Goal: Information Seeking & Learning: Compare options

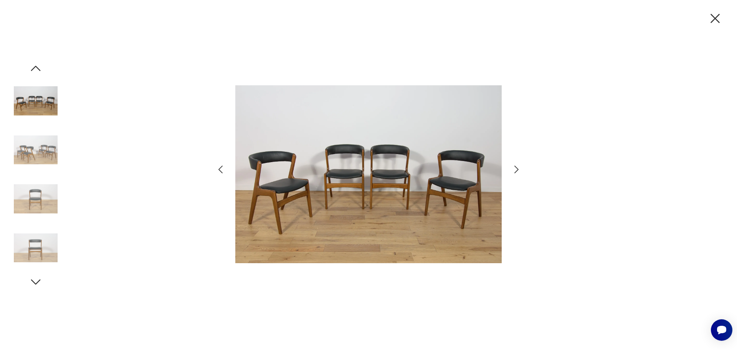
click at [716, 18] on icon "button" at bounding box center [714, 18] width 9 height 9
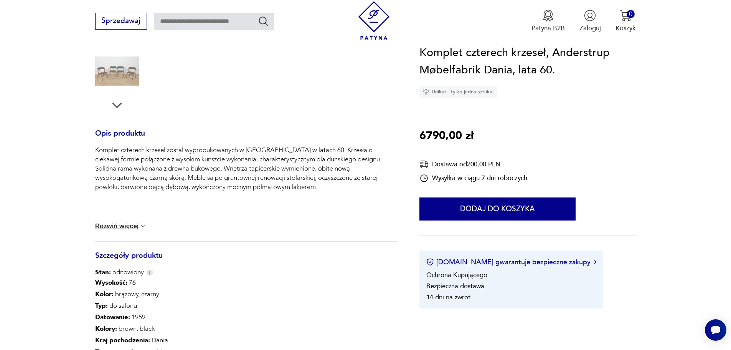
scroll to position [307, 0]
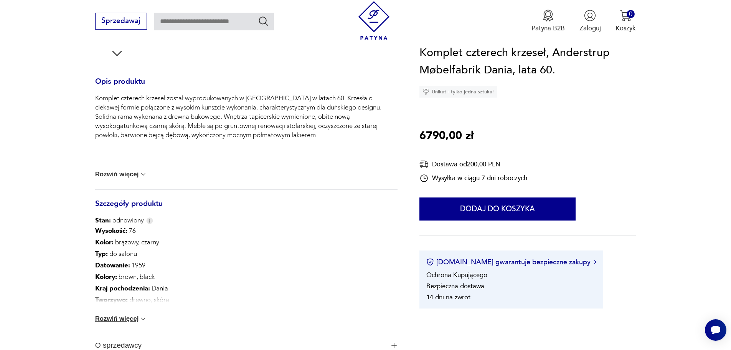
click at [129, 318] on button "Rozwiń więcej" at bounding box center [121, 319] width 52 height 8
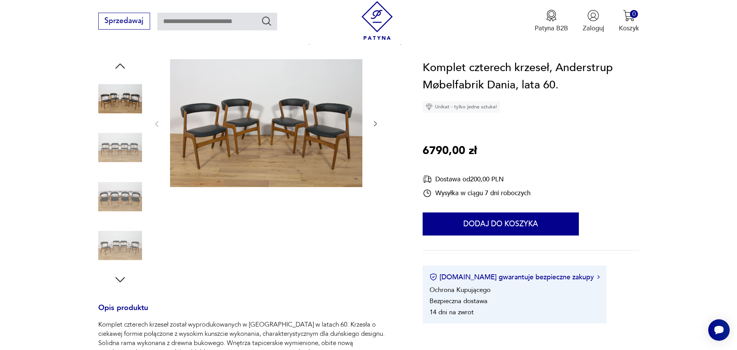
scroll to position [77, 0]
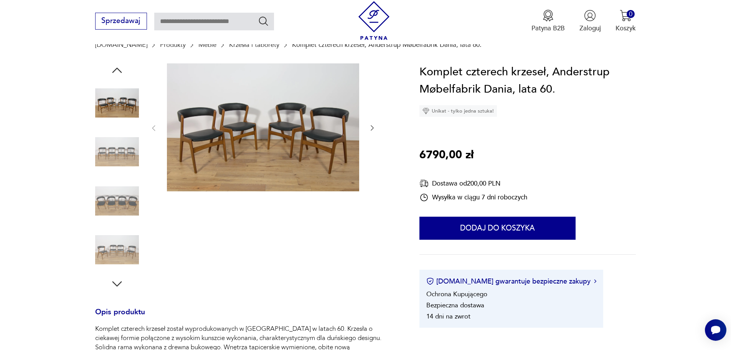
click at [117, 206] on img at bounding box center [117, 201] width 44 height 44
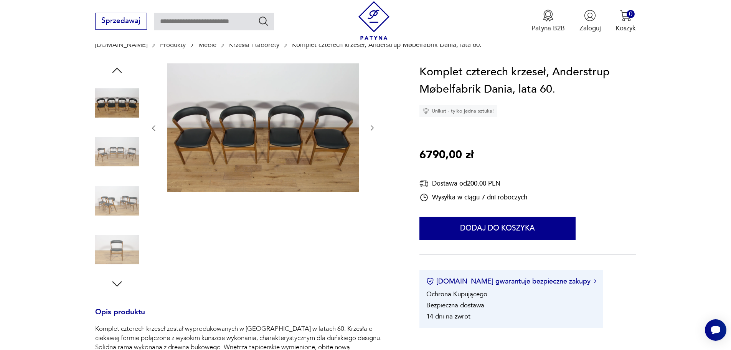
click at [260, 155] on img at bounding box center [263, 127] width 192 height 128
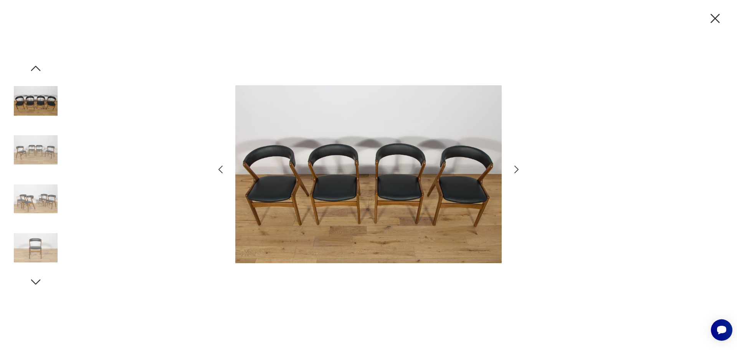
click at [512, 168] on icon "button" at bounding box center [516, 169] width 11 height 11
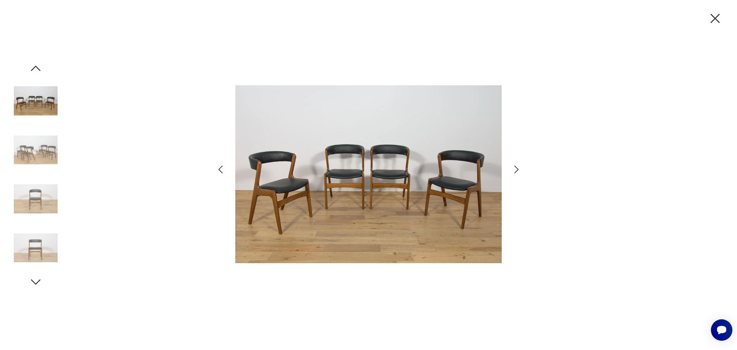
click at [512, 168] on icon "button" at bounding box center [516, 169] width 11 height 11
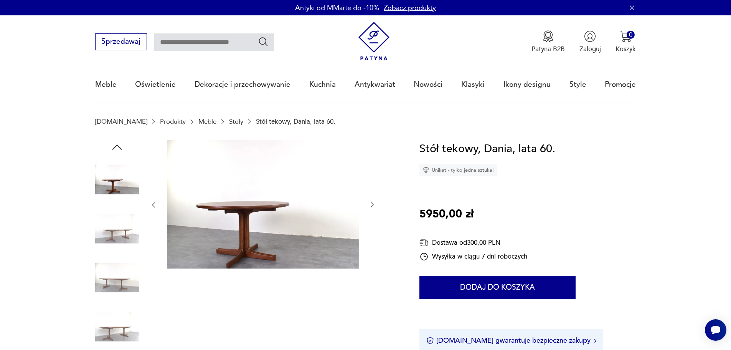
click at [229, 122] on link "Stoły" at bounding box center [236, 121] width 14 height 7
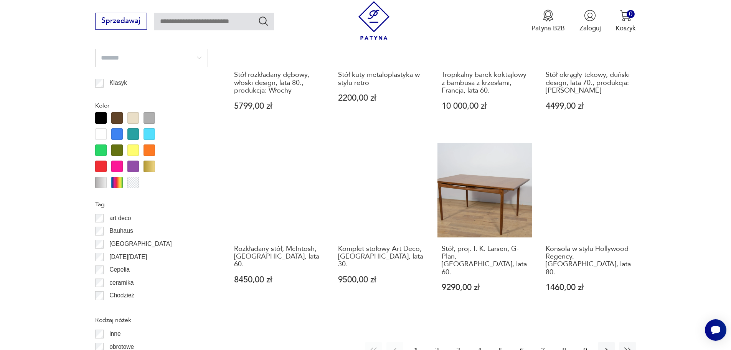
scroll to position [947, 0]
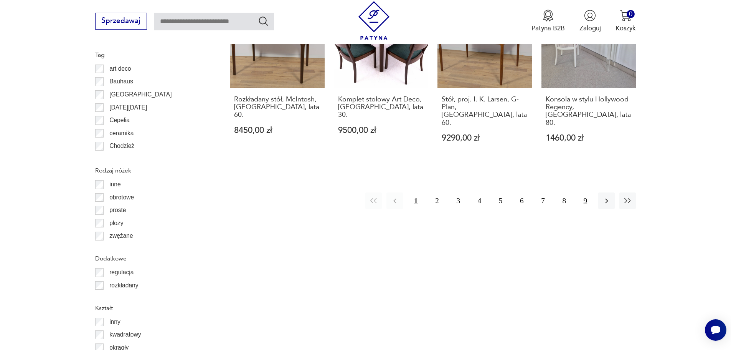
click at [584, 192] on button "9" at bounding box center [585, 200] width 17 height 17
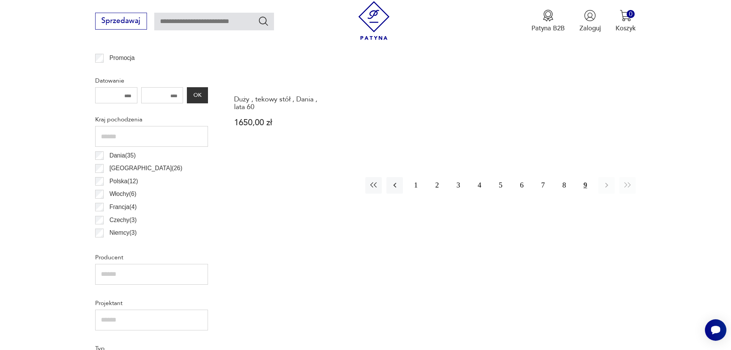
scroll to position [414, 0]
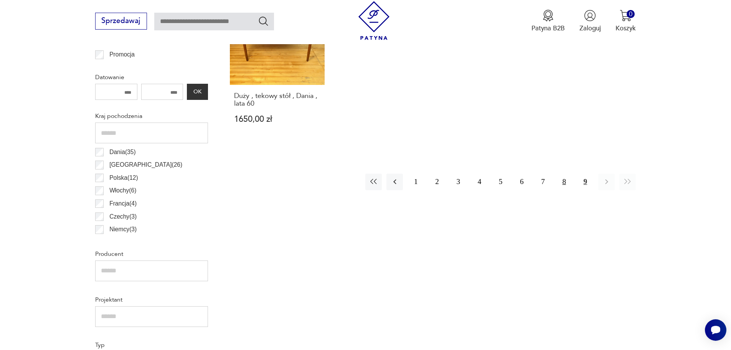
click at [566, 182] on button "8" at bounding box center [564, 181] width 17 height 17
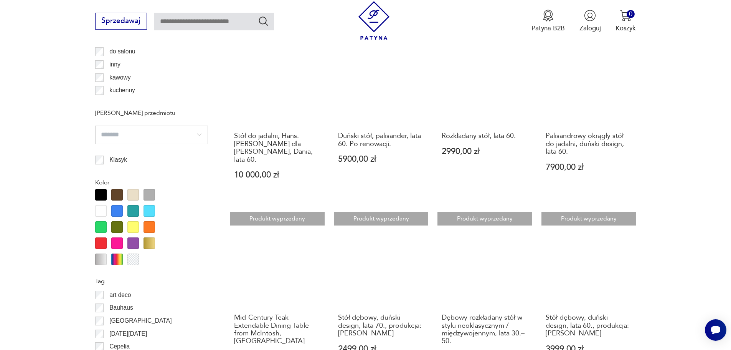
scroll to position [759, 0]
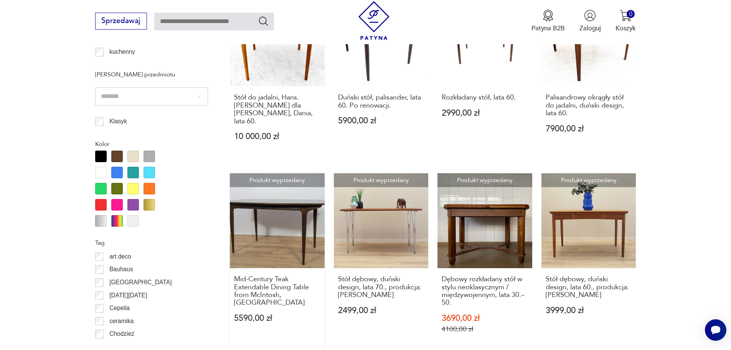
click at [299, 189] on link "Produkt wyprzedany Mid-Century Teak Extendable Dining Table from McIntosh, Unit…" at bounding box center [277, 262] width 95 height 178
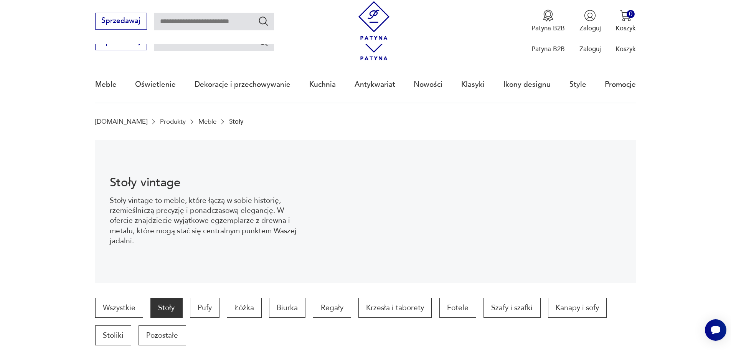
scroll to position [844, 0]
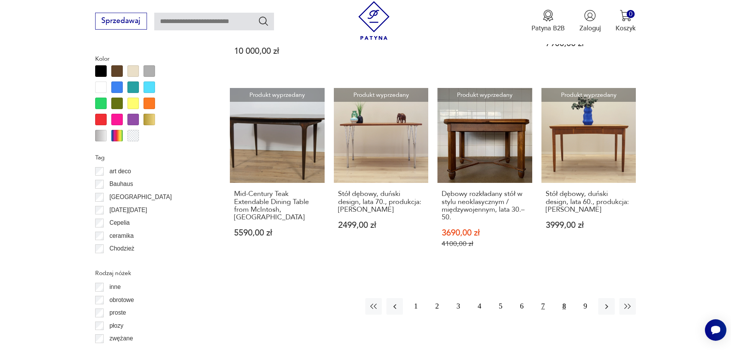
click at [541, 298] on button "7" at bounding box center [543, 306] width 17 height 17
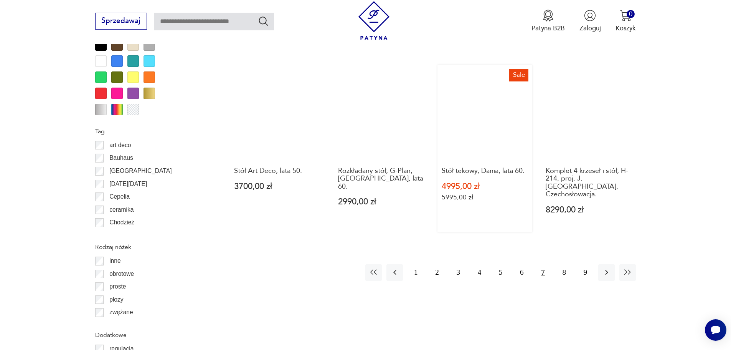
scroll to position [951, 0]
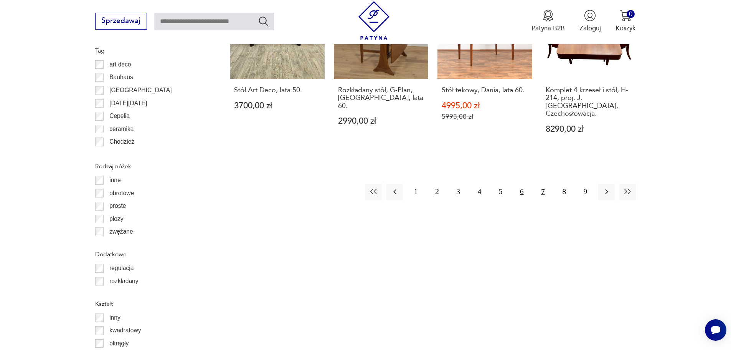
click at [524, 184] on button "6" at bounding box center [521, 191] width 17 height 17
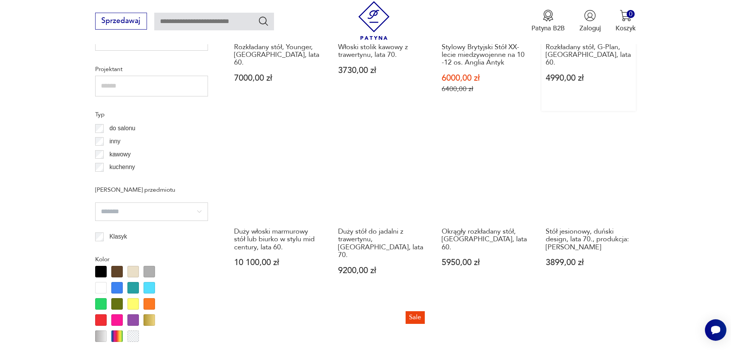
scroll to position [721, 0]
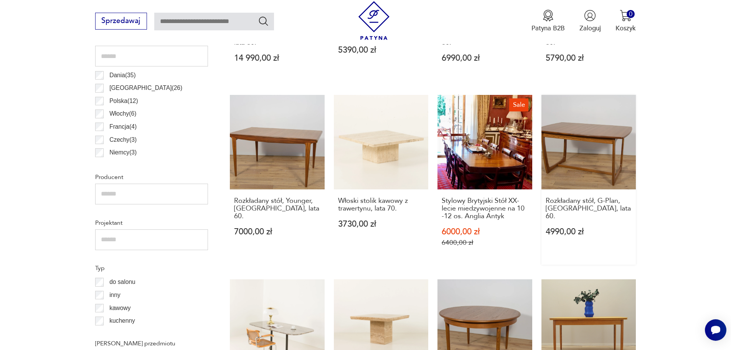
click at [593, 140] on link "Rozkładany stół, G-Plan, [GEOGRAPHIC_DATA], lata 60. 4990,00 zł" at bounding box center [588, 180] width 95 height 170
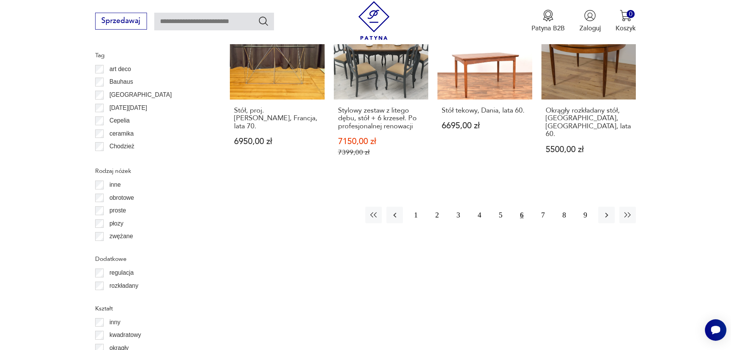
scroll to position [951, 0]
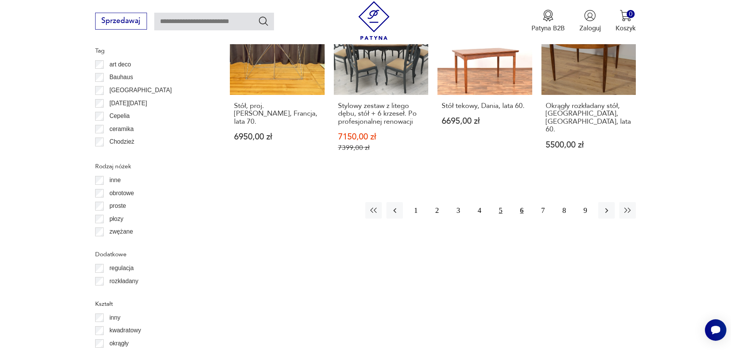
click at [502, 204] on button "5" at bounding box center [500, 210] width 17 height 17
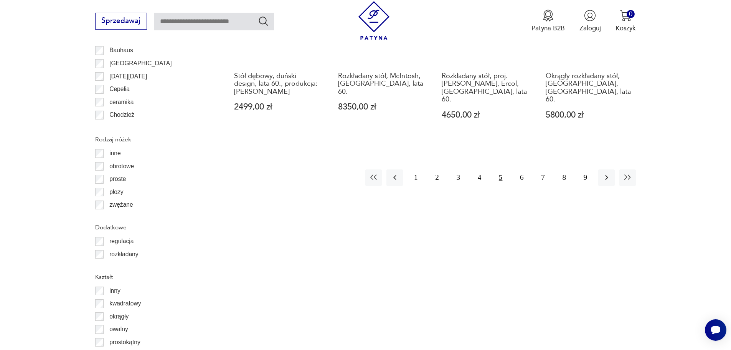
scroll to position [989, 0]
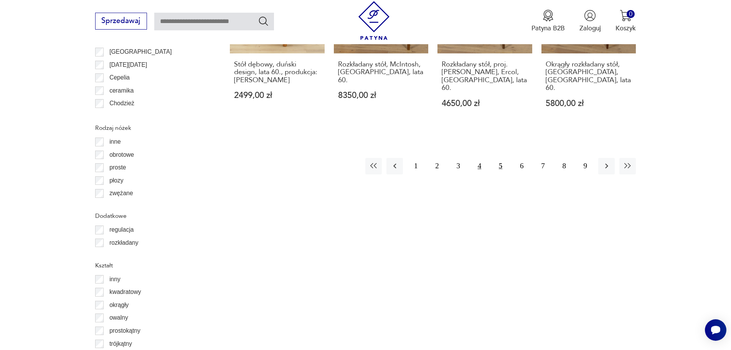
click at [479, 158] on button "4" at bounding box center [479, 166] width 17 height 17
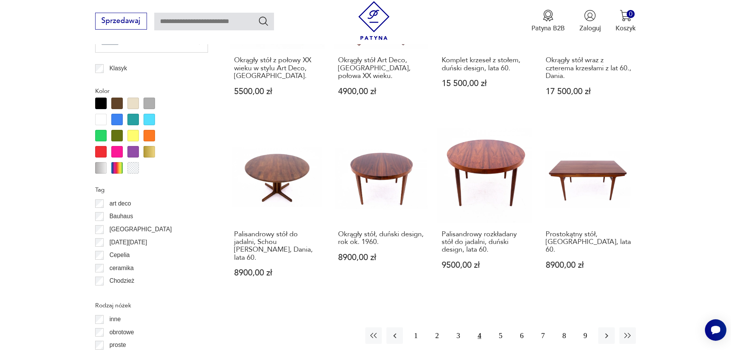
scroll to position [821, 0]
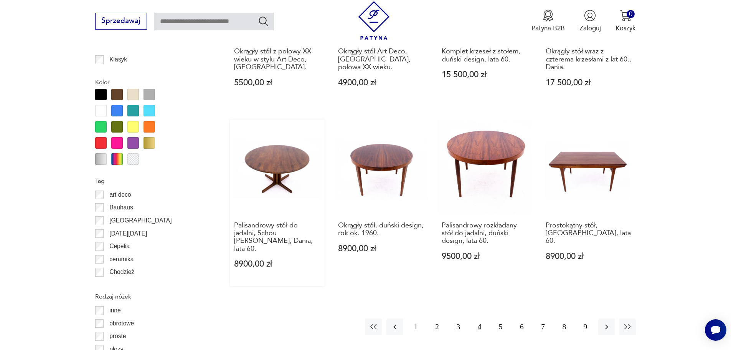
click at [259, 145] on link "Palisandrowy stół do jadalni, Schou [PERSON_NAME], Dania, lata 60. 8900,00 zł" at bounding box center [277, 202] width 95 height 167
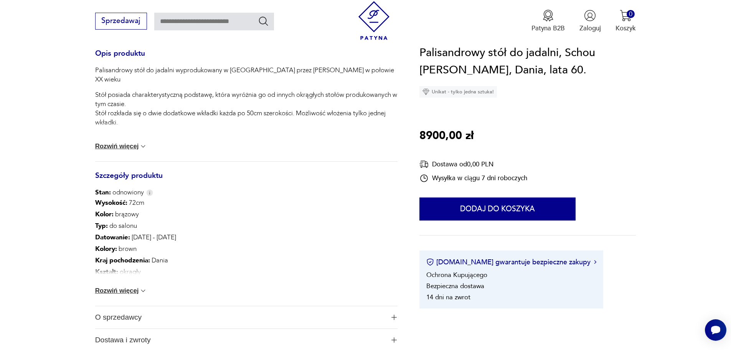
scroll to position [384, 0]
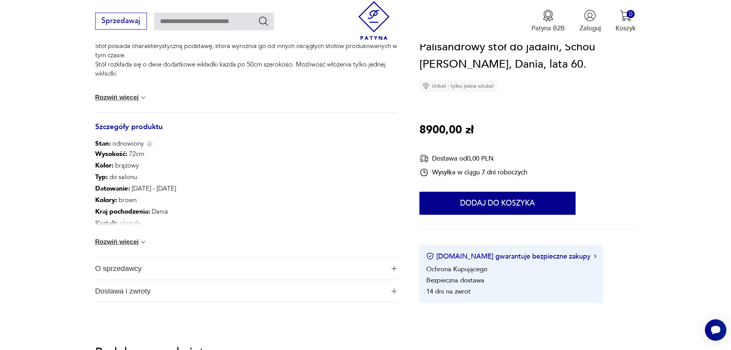
click at [128, 243] on button "Rozwiń więcej" at bounding box center [121, 242] width 52 height 8
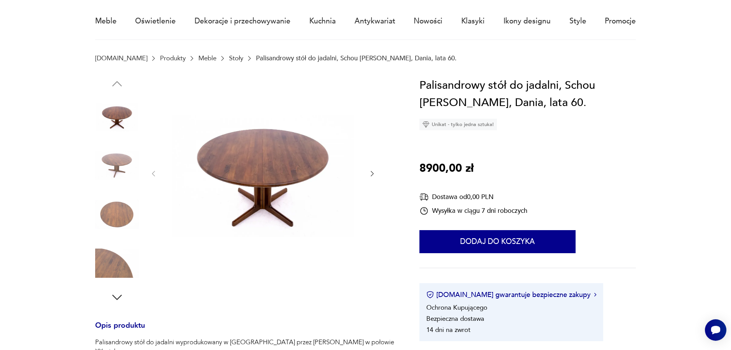
scroll to position [38, 0]
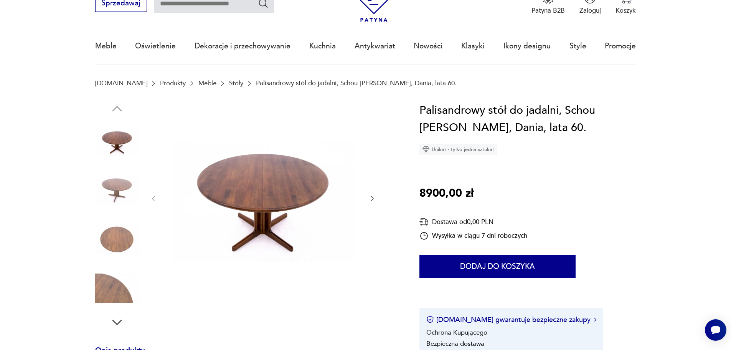
click at [113, 235] on img at bounding box center [117, 239] width 44 height 44
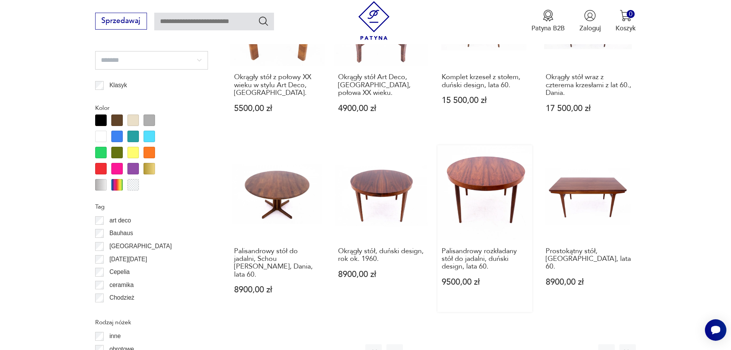
scroll to position [791, 0]
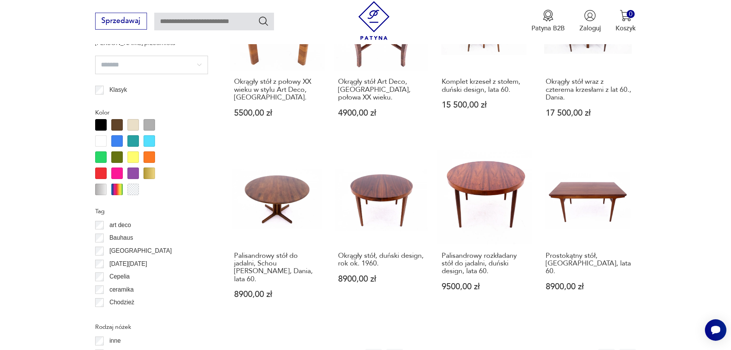
click at [416, 348] on button "1" at bounding box center [416, 356] width 17 height 17
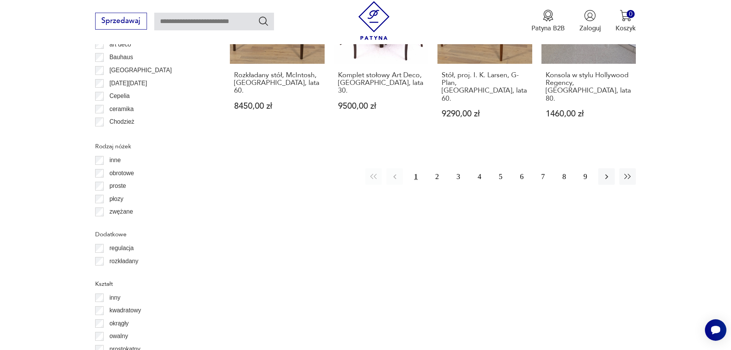
scroll to position [989, 0]
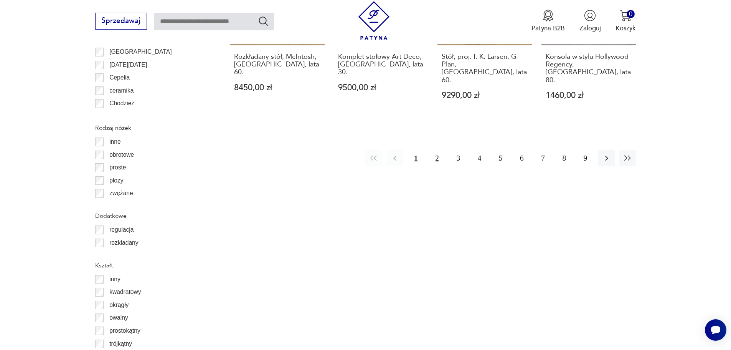
click at [436, 150] on button "2" at bounding box center [437, 158] width 17 height 17
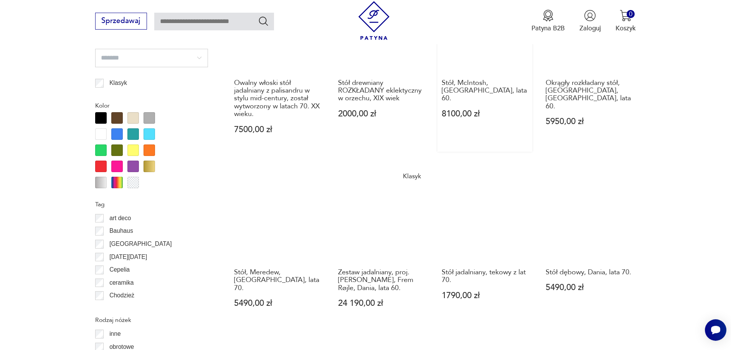
scroll to position [989, 0]
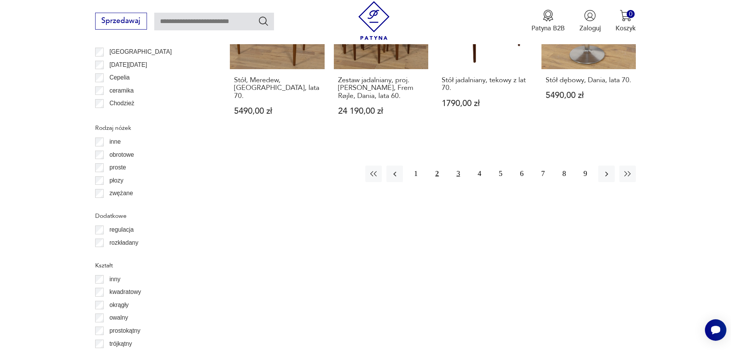
click at [459, 165] on button "3" at bounding box center [458, 173] width 17 height 17
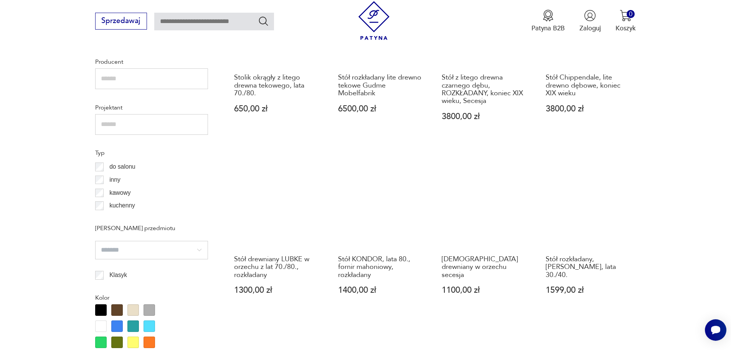
scroll to position [797, 0]
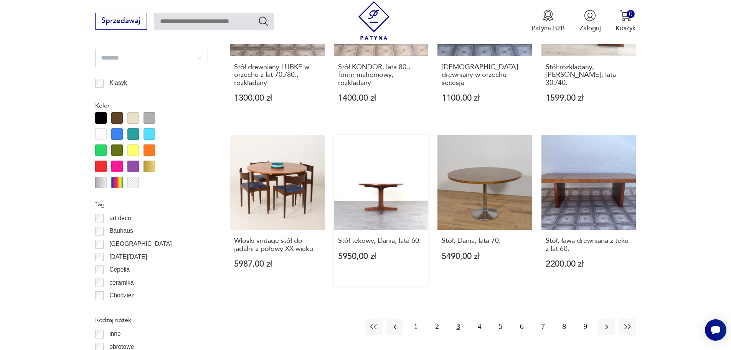
click at [382, 192] on link "Stół tekowy, Dania, lata 60. 5950,00 zł" at bounding box center [381, 210] width 95 height 151
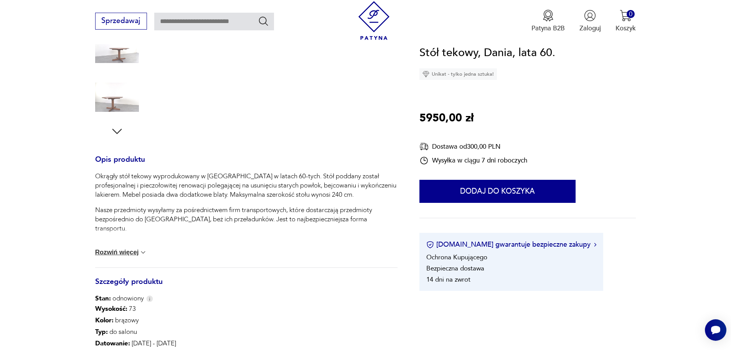
scroll to position [230, 0]
click at [132, 249] on button "Rozwiń więcej" at bounding box center [121, 251] width 52 height 8
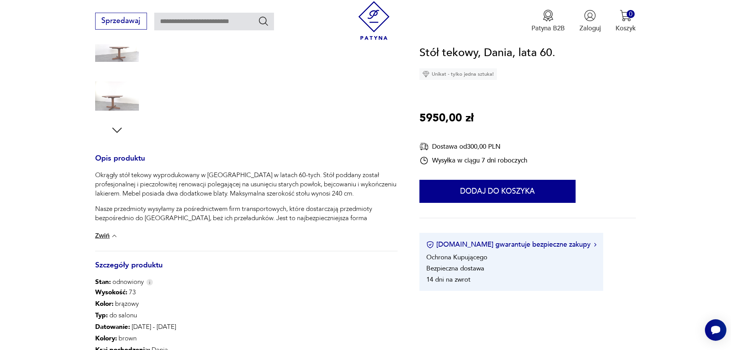
scroll to position [345, 0]
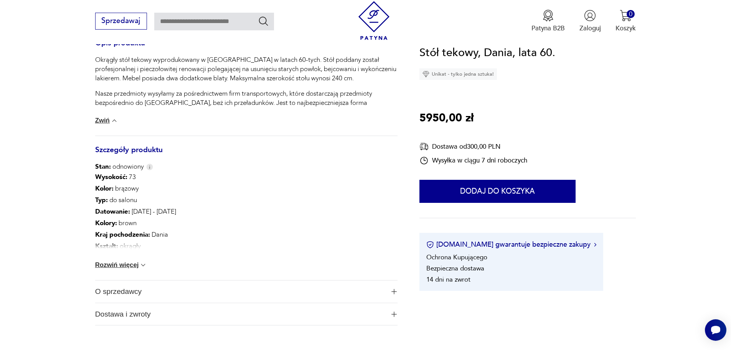
click at [137, 268] on button "Rozwiń więcej" at bounding box center [121, 265] width 52 height 8
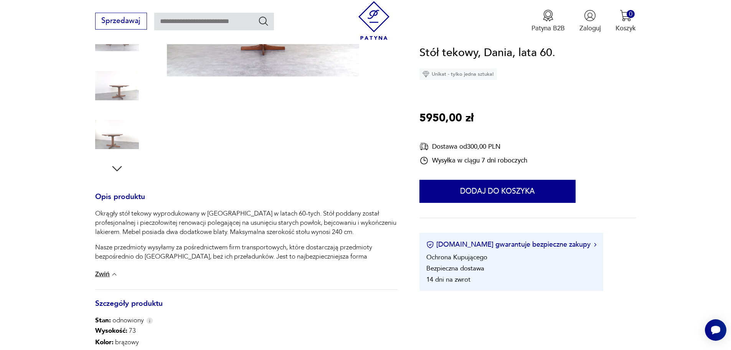
scroll to position [0, 0]
